Goal: Task Accomplishment & Management: Complete application form

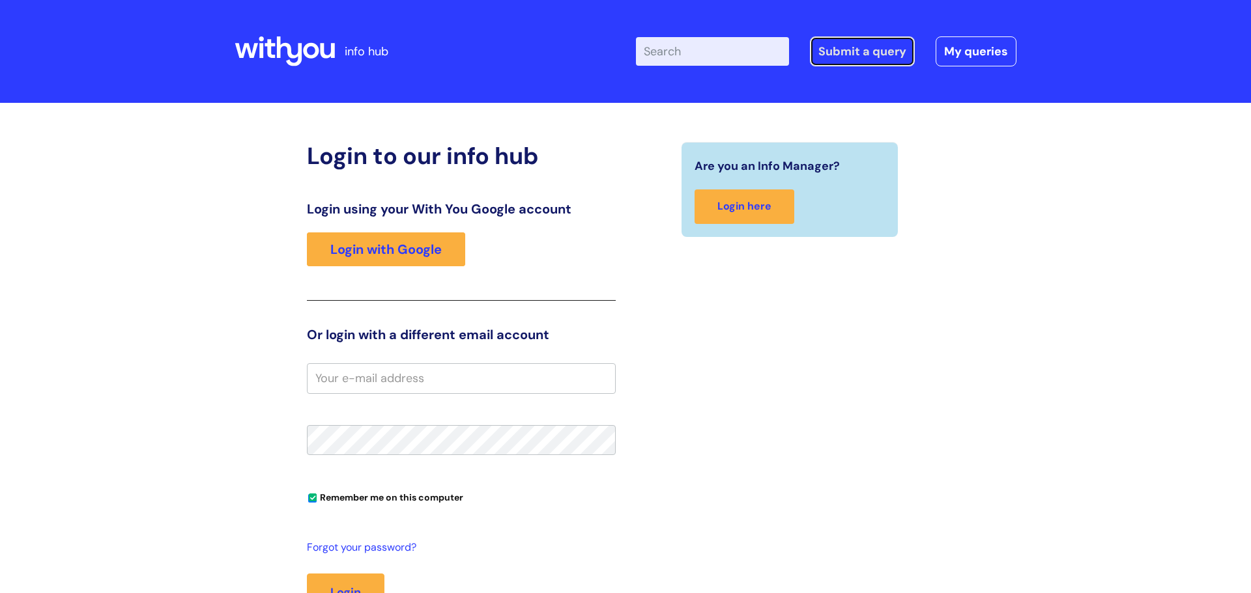
click at [857, 61] on link "Submit a query" at bounding box center [862, 51] width 105 height 30
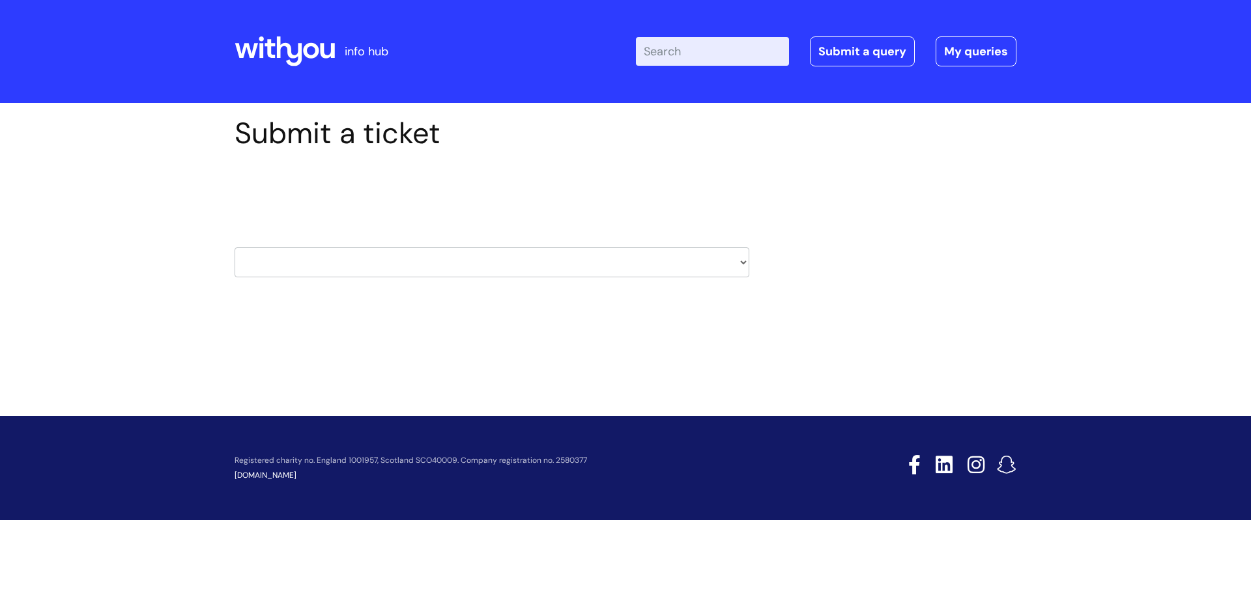
click at [737, 266] on select "HR / People IT and Support Clinical Drug Alerts Finance Accounts Data Support T…" at bounding box center [492, 263] width 515 height 30
select select "it_and_support"
click at [235, 248] on select "HR / People IT and Support Clinical Drug Alerts Finance Accounts Data Support T…" at bounding box center [492, 263] width 515 height 30
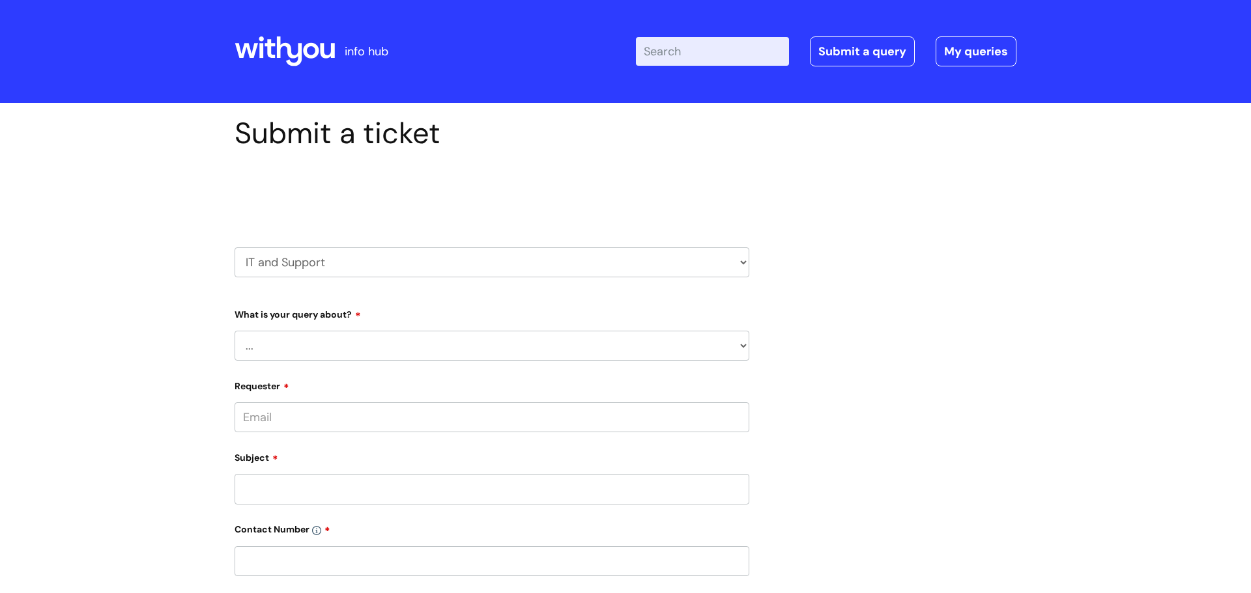
click at [560, 328] on div "What is your query about? ... Mobile Phone Reset & MFA Accounts, Starters and L…" at bounding box center [492, 332] width 515 height 57
click at [560, 347] on select "... Mobile Phone Reset & MFA Accounts, Starters and Leavers IT Hardware issue I…" at bounding box center [492, 346] width 515 height 30
select select "System/software"
click at [235, 331] on select "... Mobile Phone Reset & MFA Accounts, Starters and Leavers IT Hardware issue I…" at bounding box center [492, 346] width 515 height 30
click at [437, 410] on select "... Halo PCMIS Iaptus NHS Email CJSM Email Mitel Another System Google (Workspa…" at bounding box center [497, 413] width 504 height 30
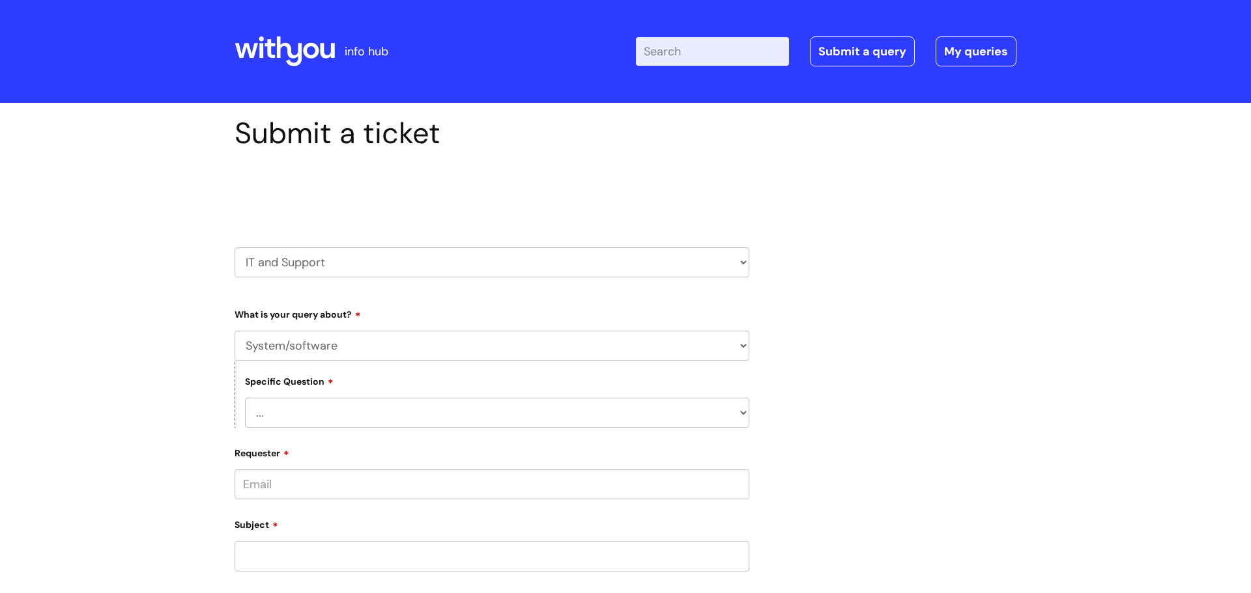
select select "Microsoft (inc Azure)"
click at [245, 398] on select "... Halo PCMIS Iaptus NHS Email CJSM Email Mitel Another System Google (Workspa…" at bounding box center [497, 413] width 504 height 30
click at [339, 487] on select "... I’d like to add/remove user(s) to an Azure Group (Miro, Monday, Salesforce,…" at bounding box center [497, 480] width 504 height 30
click at [245, 465] on select "... I’d like to add/remove user(s) to an Azure Group (Miro, Monday, Salesforce,…" at bounding box center [497, 480] width 504 height 30
click at [378, 552] on input "Requester" at bounding box center [492, 552] width 515 height 30
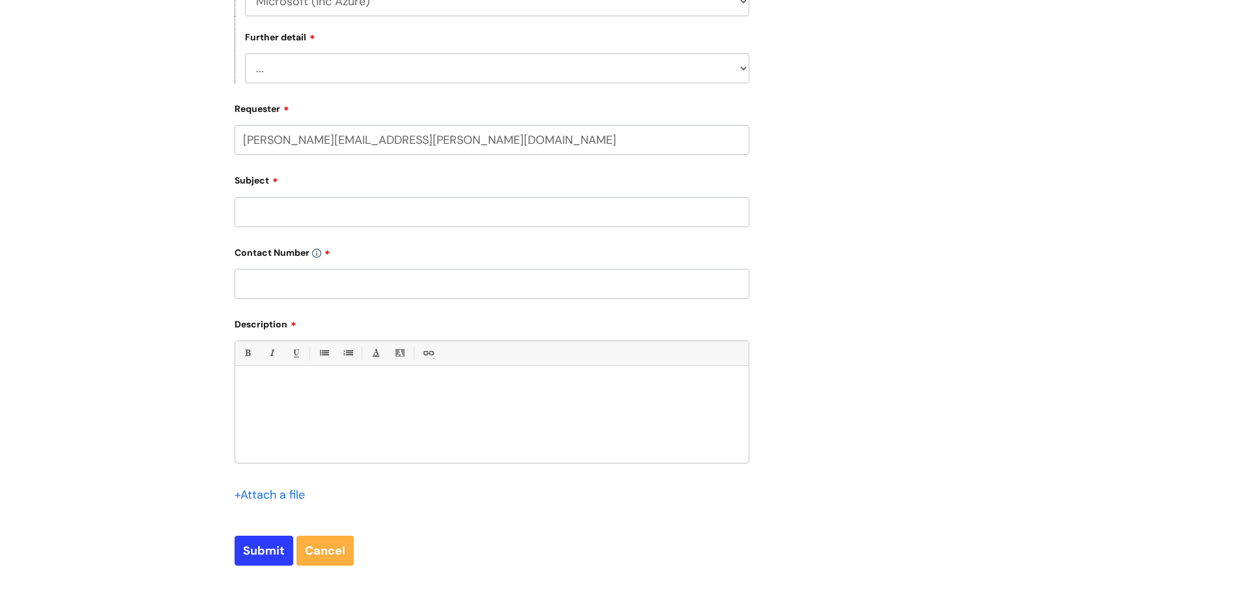
scroll to position [409, 0]
type input "ann.davison@wearewithyou.org.uk"
click at [537, 220] on input "Subject" at bounding box center [492, 215] width 515 height 30
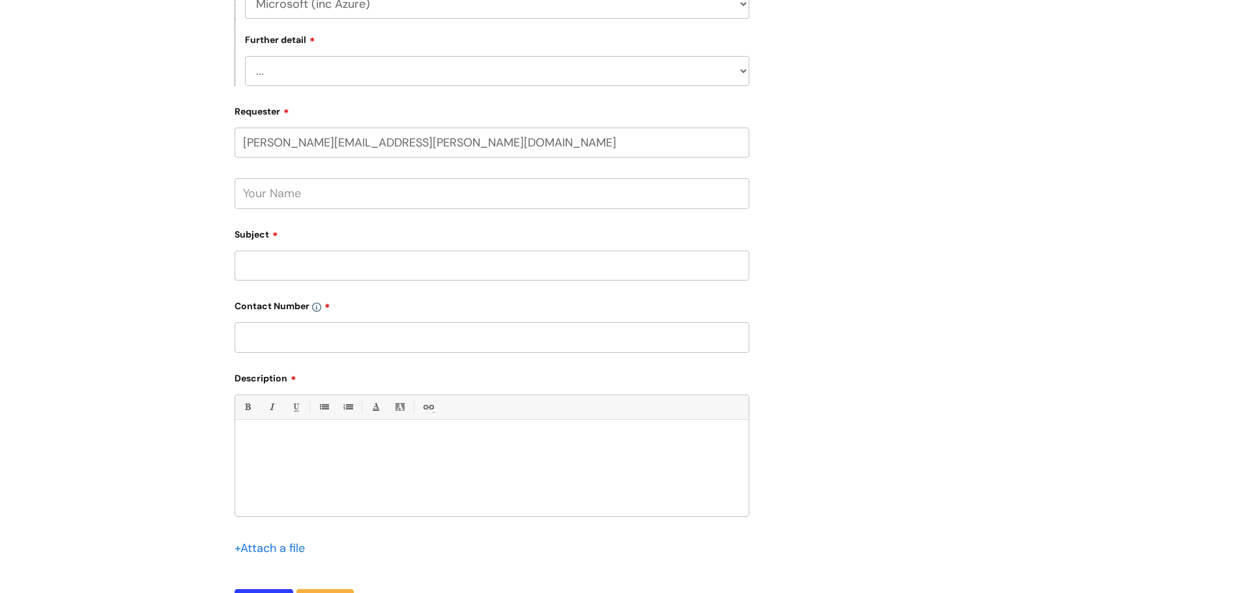
click at [540, 205] on input "text" at bounding box center [492, 193] width 515 height 30
type input "Ann Davison"
click at [494, 267] on input "Subject" at bounding box center [492, 266] width 515 height 30
type input "W"
type input "Windows App required"
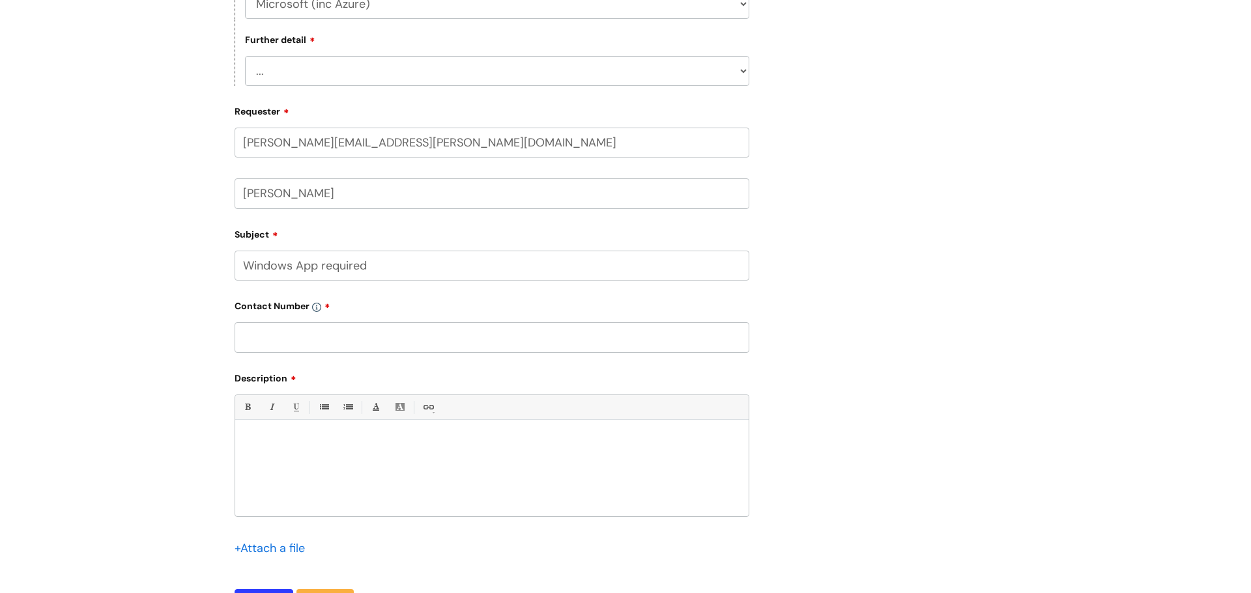
click at [423, 337] on input "text" at bounding box center [492, 337] width 515 height 30
click at [266, 334] on input "078851425849" at bounding box center [492, 337] width 515 height 30
type input "07851425849"
click at [281, 502] on div at bounding box center [491, 472] width 513 height 90
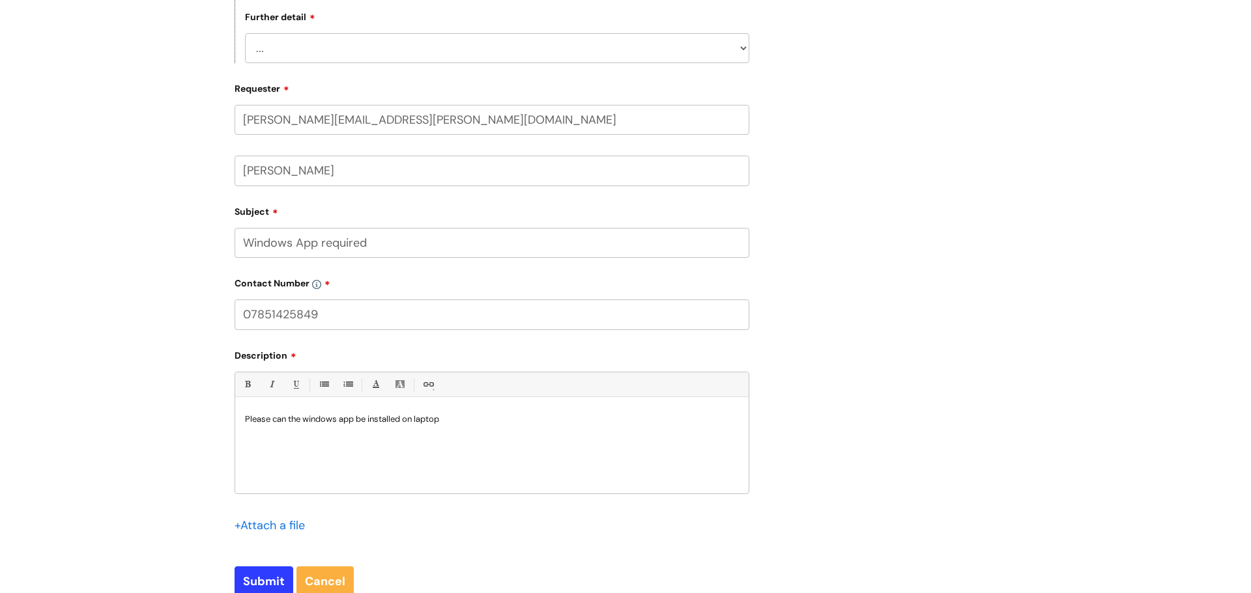
scroll to position [433, 0]
click at [262, 578] on input "Submit" at bounding box center [264, 581] width 59 height 30
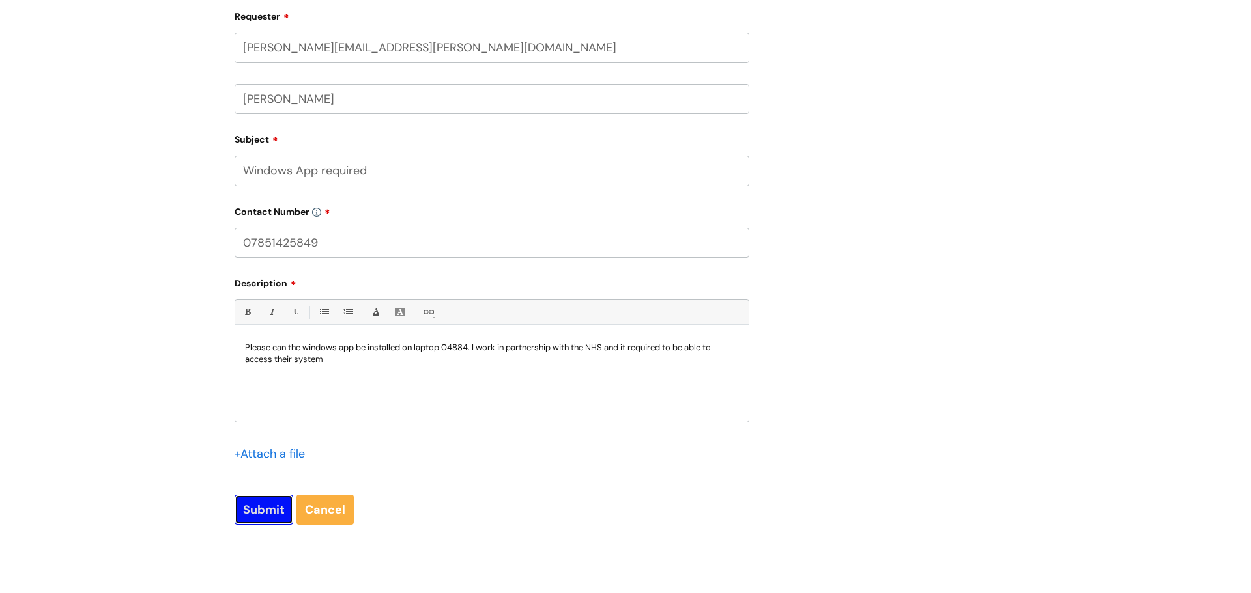
scroll to position [537, 0]
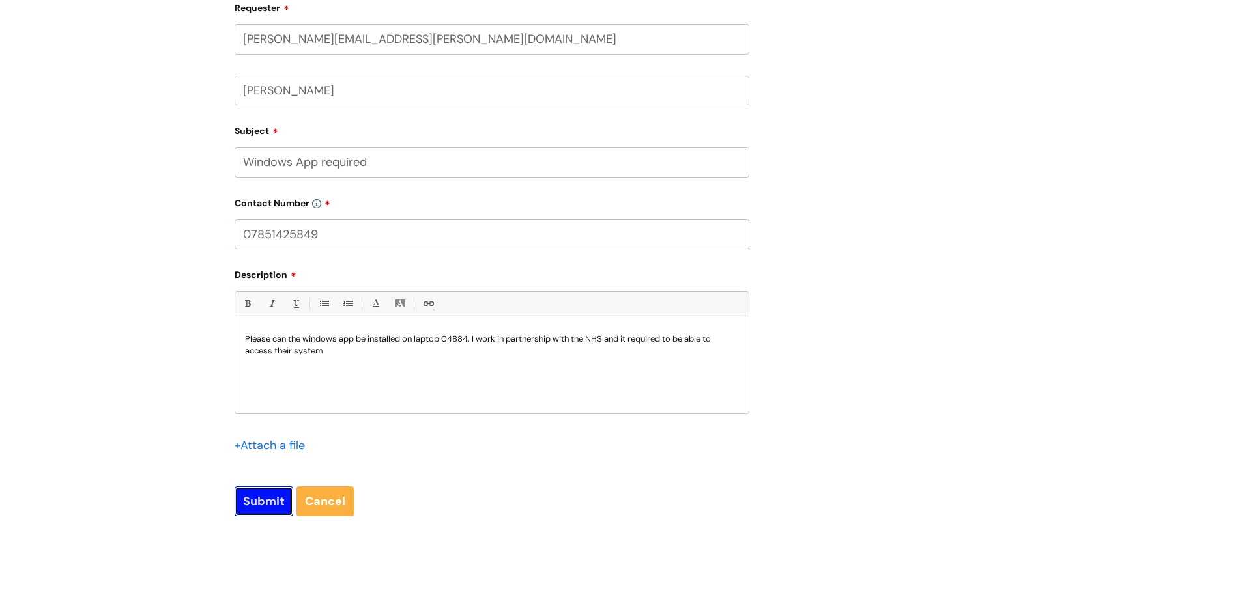
click at [248, 502] on input "Submit" at bounding box center [264, 502] width 59 height 30
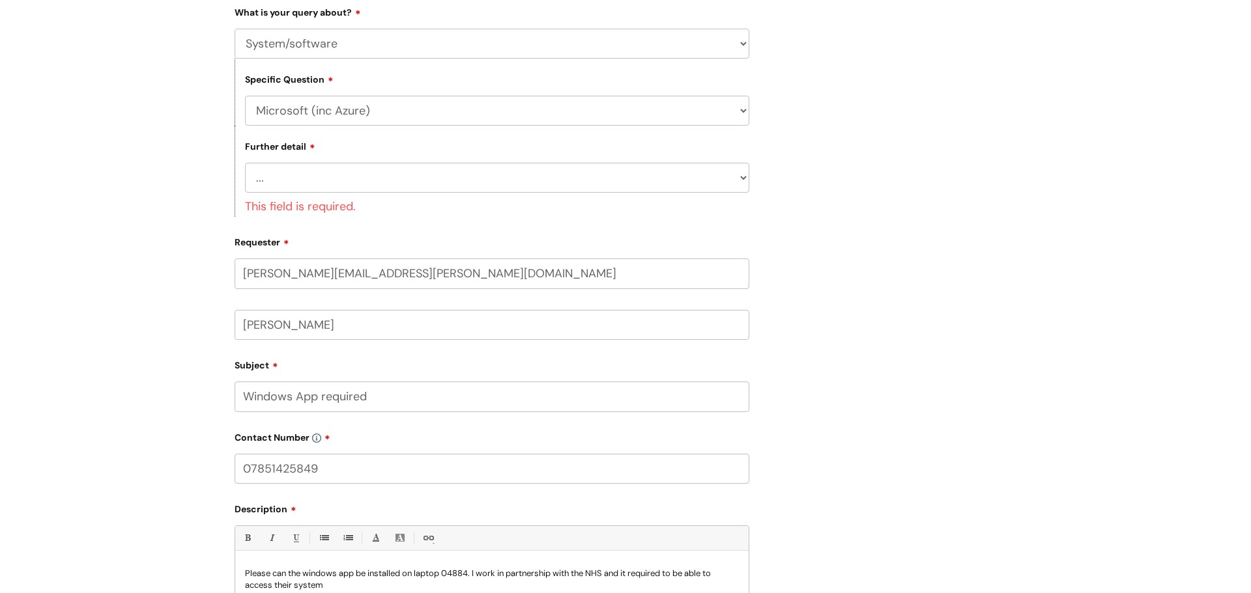
scroll to position [224, 0]
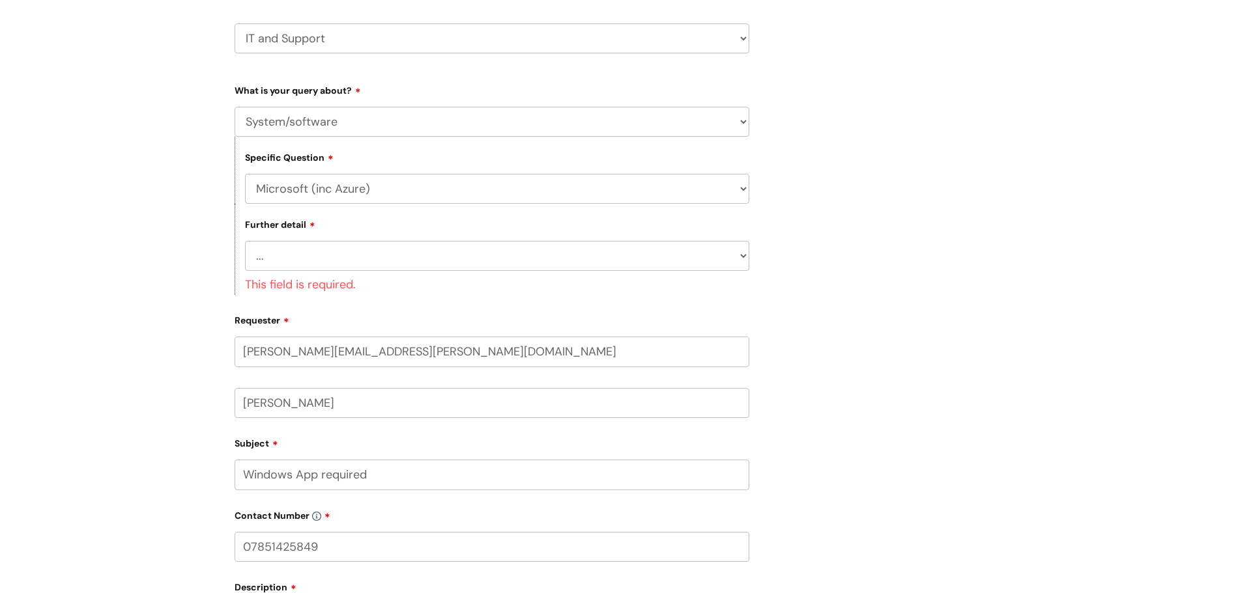
click at [471, 263] on select "... I’d like to add/remove user(s) to an Azure Group (Miro, Monday, Salesforce,…" at bounding box center [497, 256] width 504 height 30
click at [245, 241] on select "... I’d like to add/remove user(s) to an Azure Group (Miro, Monday, Salesforce,…" at bounding box center [497, 256] width 504 height 30
click at [438, 250] on select "... I’d like to add/remove user(s) to an Azure Group (Miro, Monday, Salesforce,…" at bounding box center [497, 256] width 504 height 30
click at [245, 241] on select "... I’d like to add/remove user(s) to an Azure Group (Miro, Monday, Salesforce,…" at bounding box center [497, 256] width 504 height 30
select select "I need access to Sharepoint"
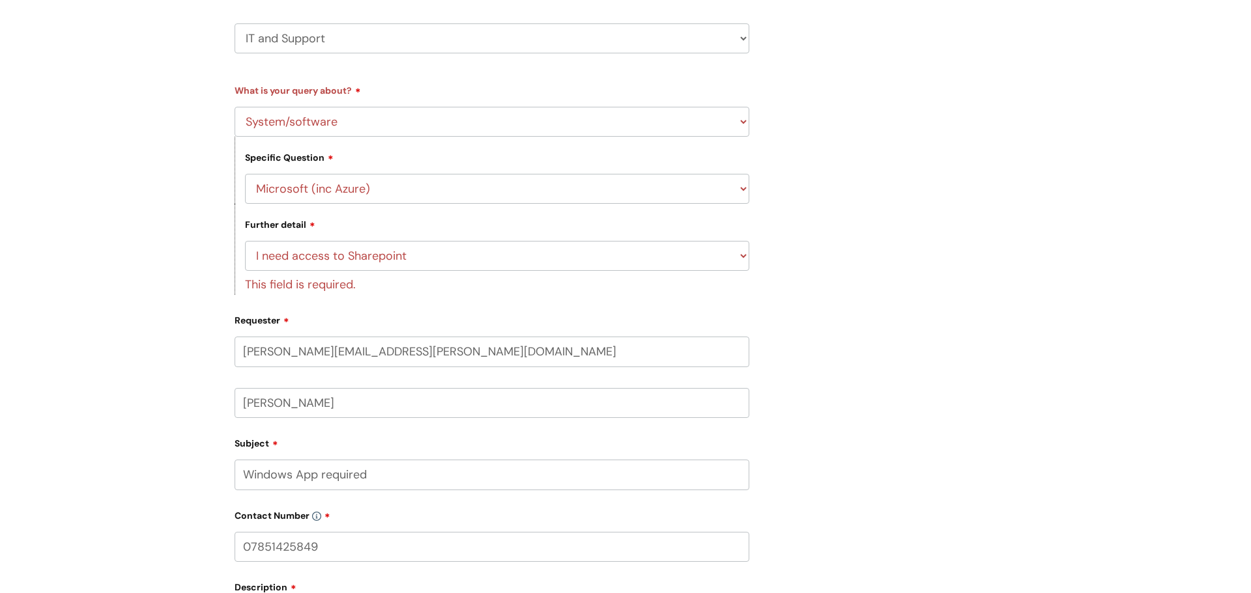
click at [833, 207] on div "Submit a ticket Select issue type HR / People IT and Support Clinical Drug Aler…" at bounding box center [625, 371] width 801 height 958
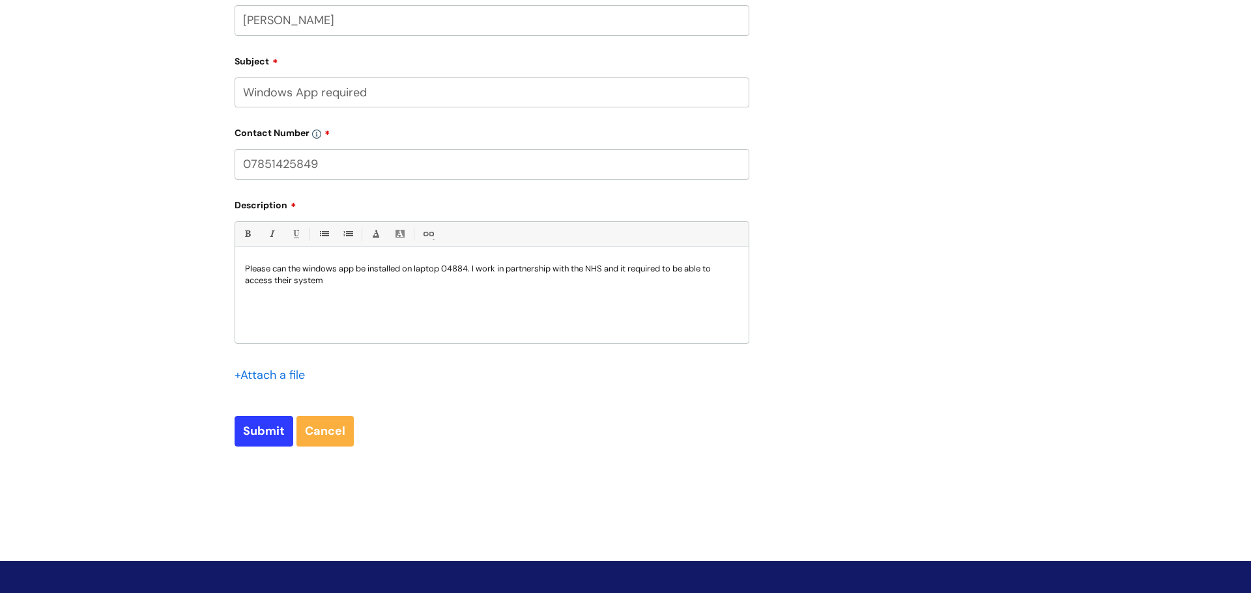
scroll to position [641, 0]
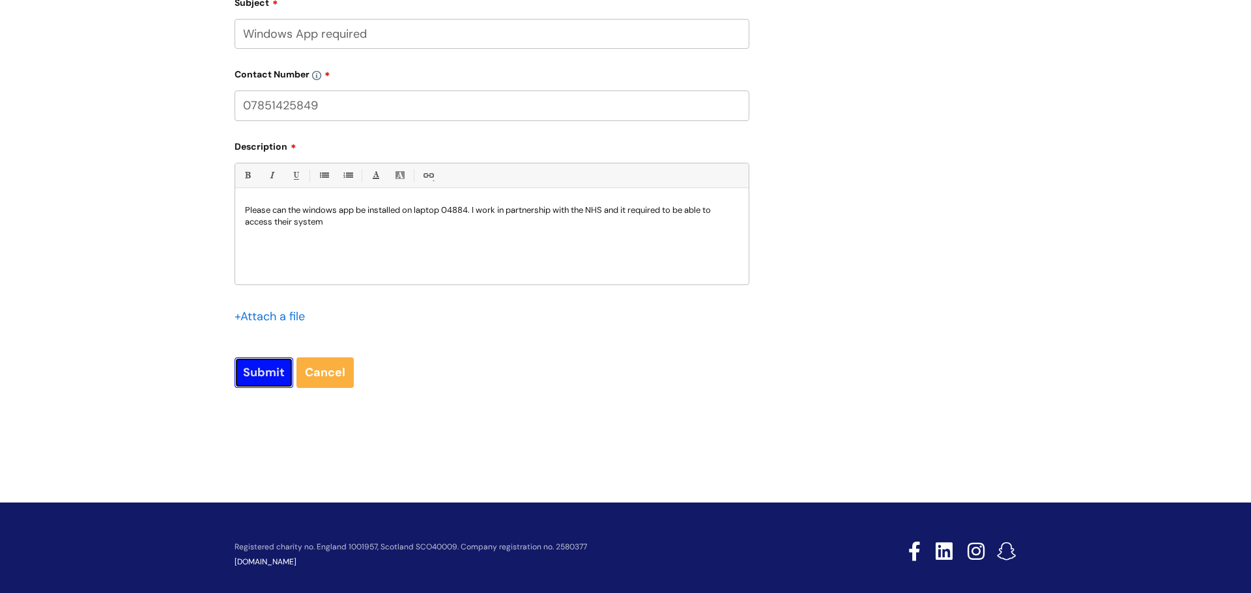
click at [271, 365] on input "Submit" at bounding box center [264, 373] width 59 height 30
type input "Please Wait..."
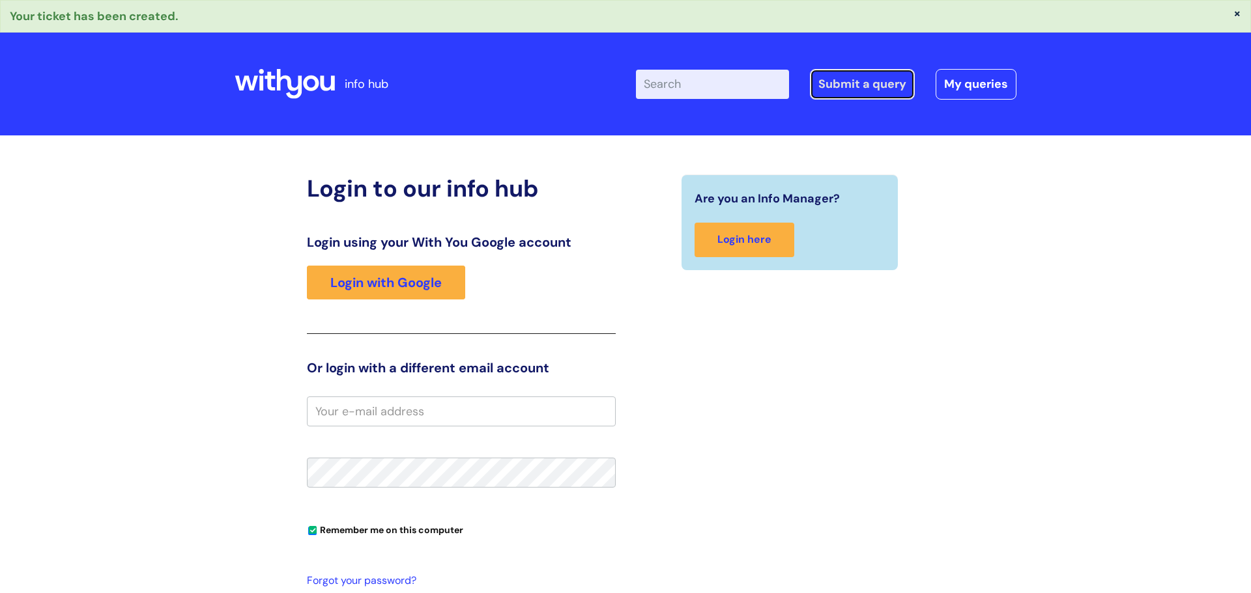
click at [858, 82] on link "Submit a query" at bounding box center [862, 84] width 105 height 30
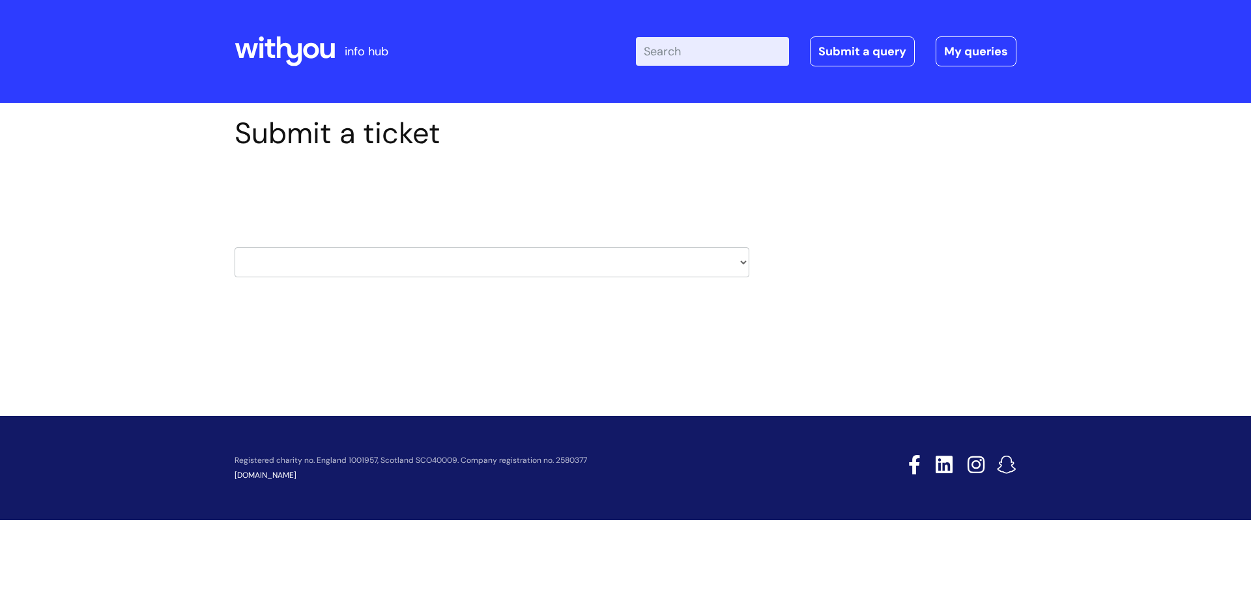
click at [408, 281] on div "Select issue type HR / People IT and Support Clinical Drug Alerts Finance Accou…" at bounding box center [492, 229] width 515 height 135
click at [397, 268] on select "HR / People IT and Support Clinical Drug Alerts Finance Accounts Data Support T…" at bounding box center [492, 263] width 515 height 30
select select "it_and_support"
click at [235, 248] on select "HR / People IT and Support Clinical Drug Alerts Finance Accounts Data Support T…" at bounding box center [492, 263] width 515 height 30
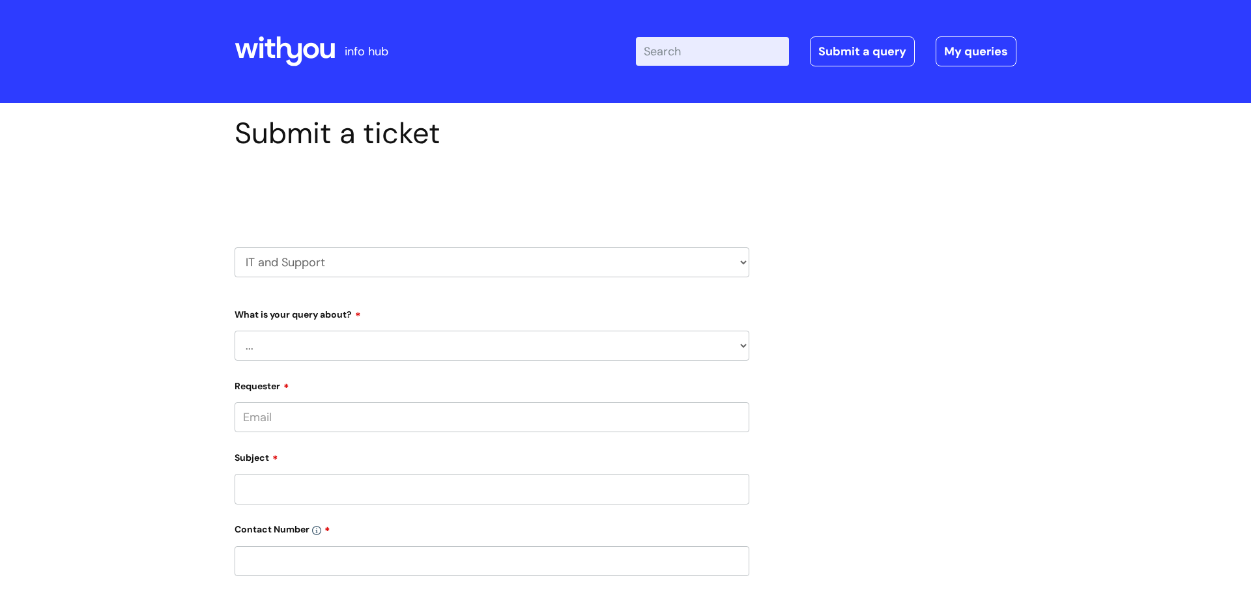
click at [375, 337] on select "... Mobile Phone Reset & MFA Accounts, Starters and Leavers IT Hardware issue I…" at bounding box center [492, 346] width 515 height 30
select select "System/software"
click at [235, 331] on select "... Mobile Phone Reset & MFA Accounts, Starters and Leavers IT Hardware issue I…" at bounding box center [492, 346] width 515 height 30
click at [465, 409] on select "... Halo PCMIS Iaptus NHS Email CJSM Email Mitel Another System Google (Workspa…" at bounding box center [497, 413] width 504 height 30
select select "I like to request software"
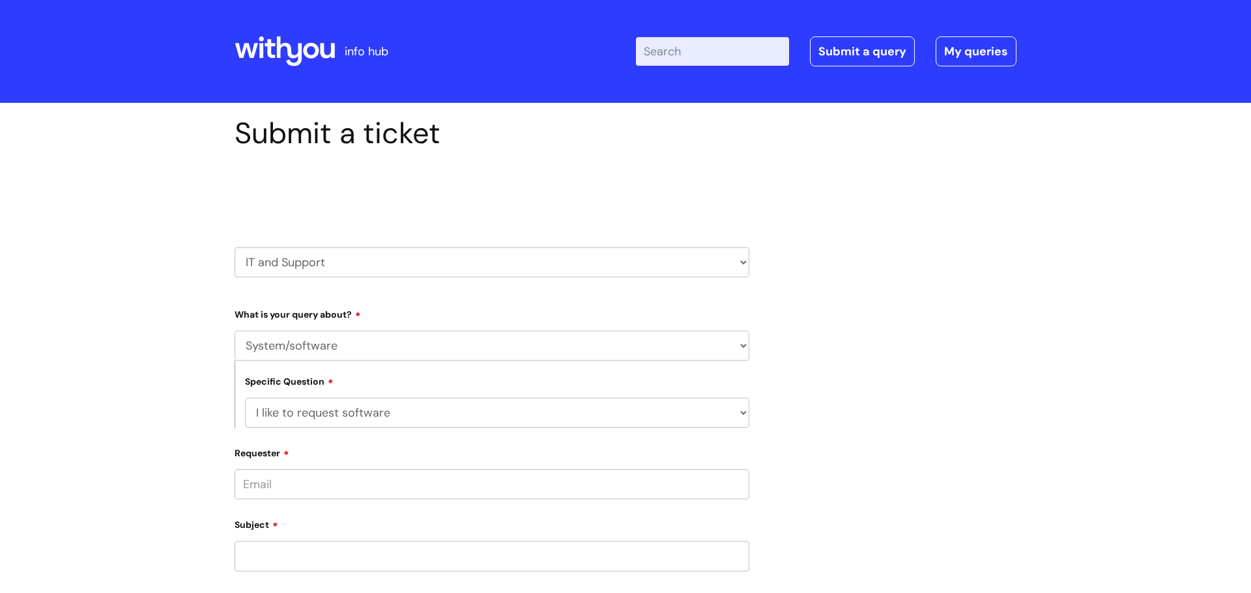
click at [245, 398] on select "... Halo PCMIS Iaptus NHS Email CJSM Email Mitel Another System Google (Workspa…" at bounding box center [497, 413] width 504 height 30
click at [466, 489] on select "... Dragon/Simply Speaking/ClaroRead Adobe Acrobat Adobe Creative Cloud Raiser'…" at bounding box center [497, 480] width 504 height 30
select select "Something else"
click at [245, 465] on select "... Dragon/Simply Speaking/ClaroRead Adobe Acrobat Adobe Creative Cloud Raiser'…" at bounding box center [497, 480] width 504 height 30
click at [522, 528] on div "Requester" at bounding box center [492, 538] width 515 height 58
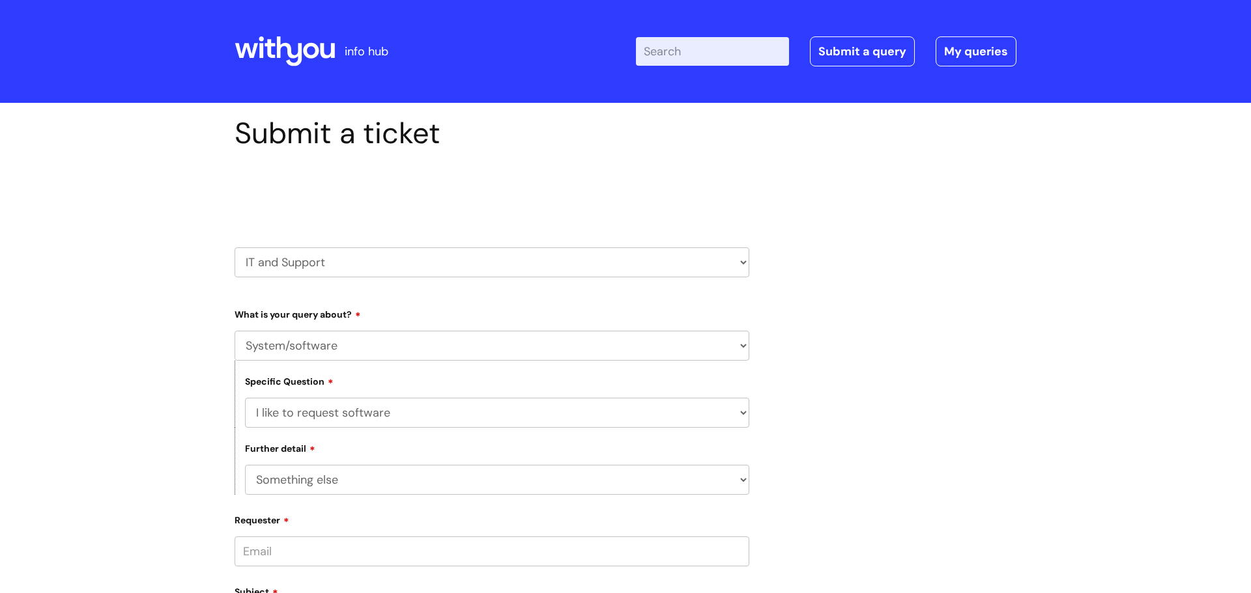
click at [519, 544] on input "Requester" at bounding box center [492, 552] width 515 height 30
type input "ann.davison@wearewithyou.org.uk"
click at [946, 300] on div "Submit a ticket Select issue type HR / People IT and Support Clinical Drug Aler…" at bounding box center [625, 557] width 801 height 883
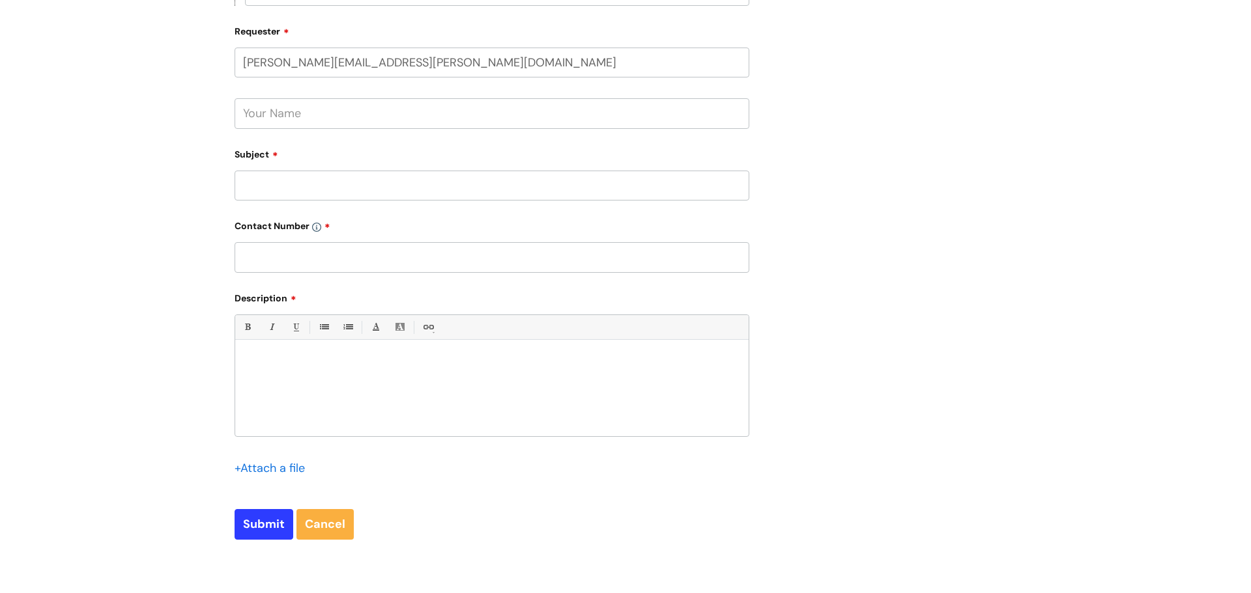
scroll to position [495, 0]
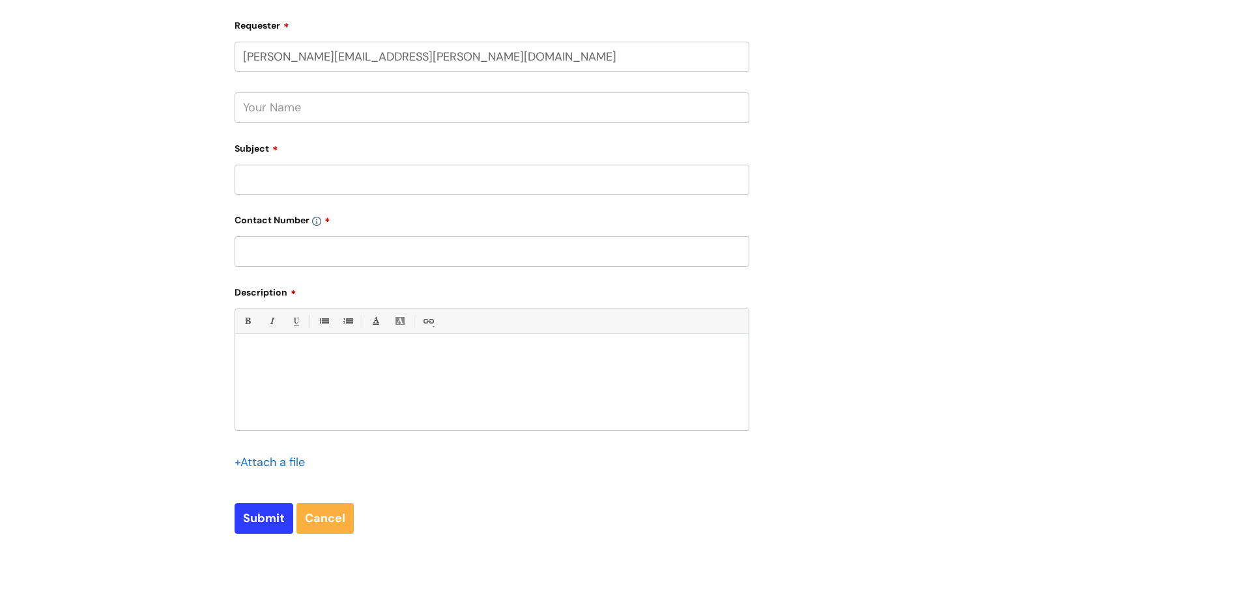
click at [379, 98] on input "text" at bounding box center [492, 108] width 515 height 30
type input "A"
type input "Ann Davison"
type input "Unable to install updates"
click at [359, 264] on input "text" at bounding box center [492, 251] width 515 height 30
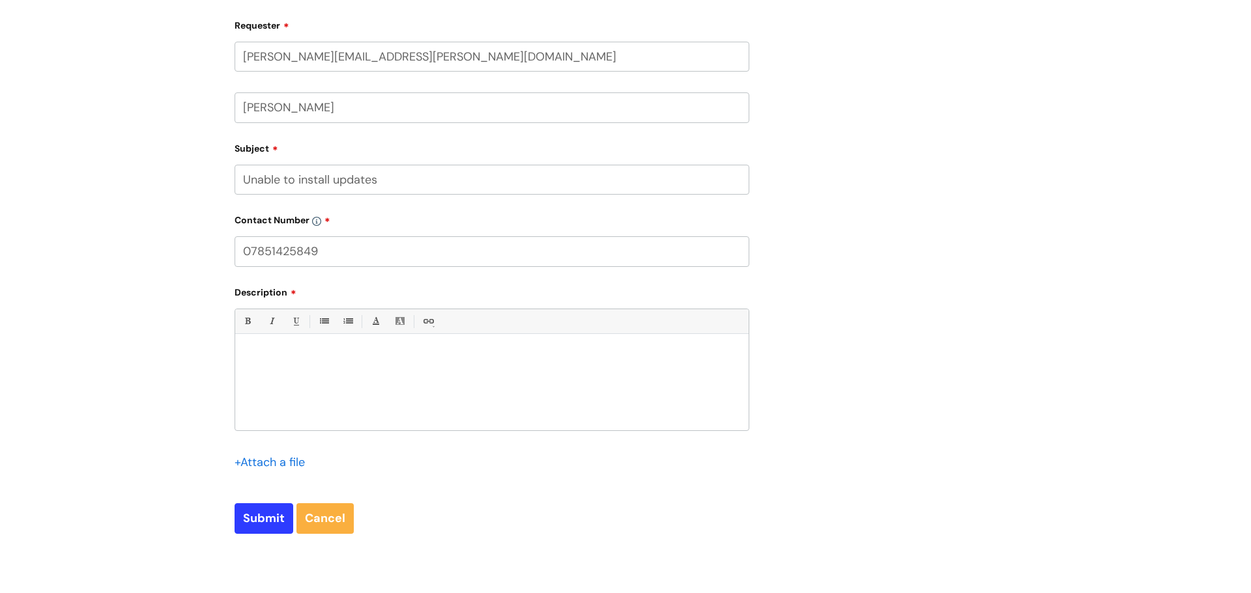
type input "07851425849"
click at [382, 377] on div at bounding box center [491, 386] width 513 height 90
click at [564, 360] on p "Unable to install updates 04183. Error message The instruction at 0x00000000" at bounding box center [492, 356] width 494 height 12
click at [584, 386] on div "Unable to install updates 04183. Error message The instruction at 0x00000000767…" at bounding box center [491, 386] width 513 height 90
click at [658, 375] on div "Unable to install updates 04183. Error message The instruction at 0x00000000767…" at bounding box center [491, 386] width 513 height 90
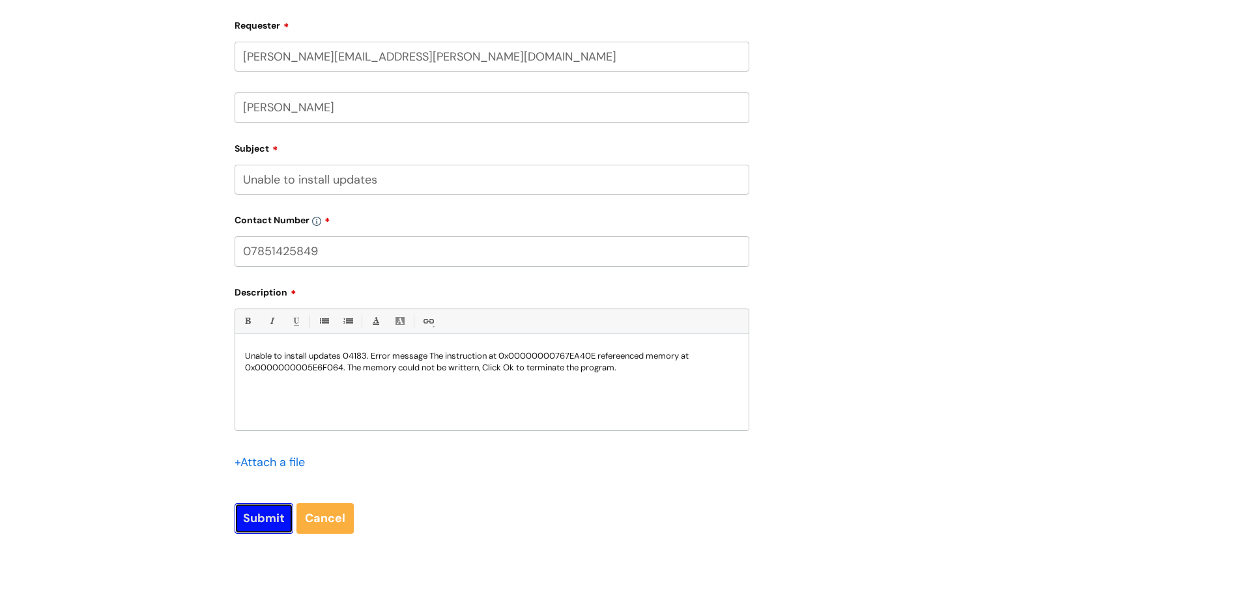
click at [279, 519] on input "Submit" at bounding box center [264, 519] width 59 height 30
type input "Please Wait..."
